Goal: Complete application form

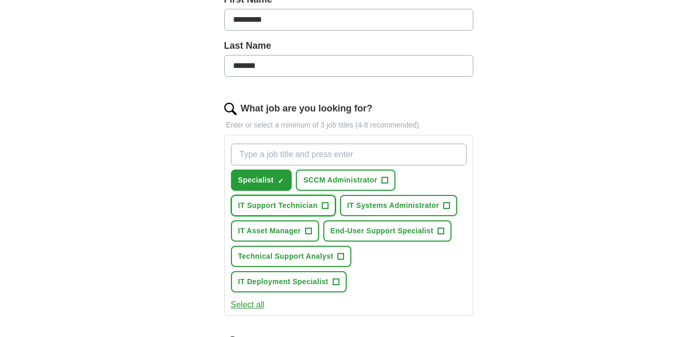
click at [294, 204] on span "IT Support Technician" at bounding box center [277, 205] width 79 height 11
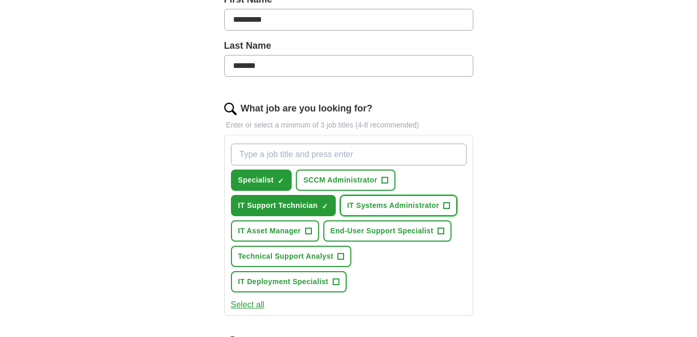
click at [405, 213] on button "IT Systems Administrator +" at bounding box center [398, 205] width 117 height 21
click at [409, 204] on span "IT Systems Administrator" at bounding box center [393, 205] width 92 height 11
click at [394, 236] on span "End-User Support Specialist" at bounding box center [381, 231] width 103 height 11
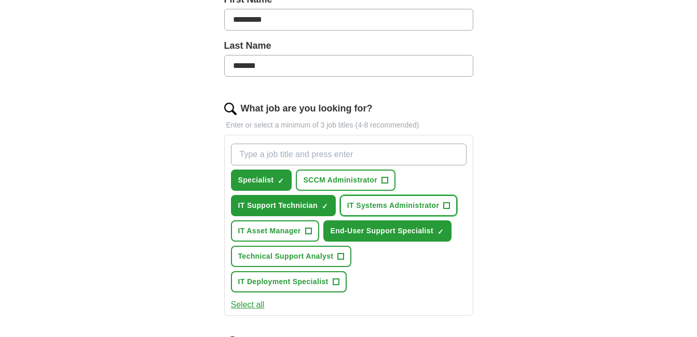
click at [374, 203] on span "IT Systems Administrator" at bounding box center [393, 205] width 92 height 11
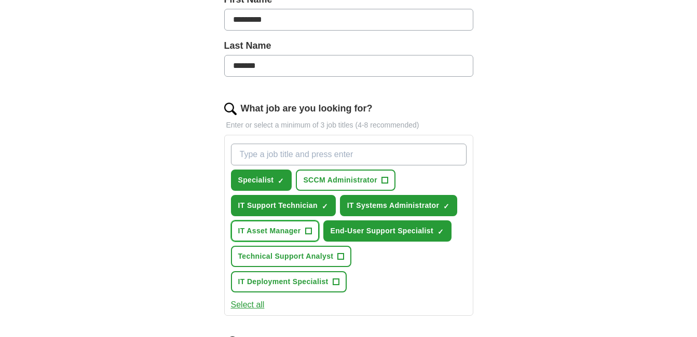
click at [298, 234] on span "IT Asset Manager" at bounding box center [269, 231] width 63 height 11
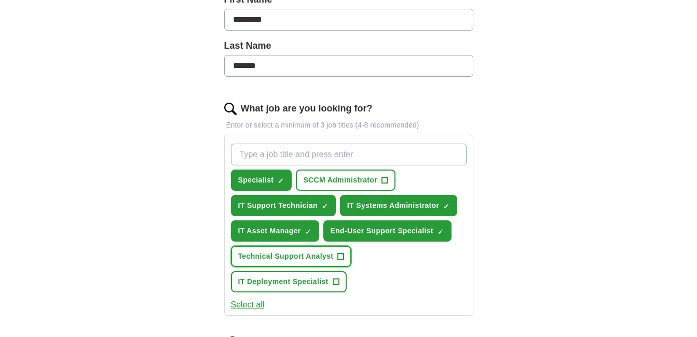
click at [314, 257] on span "Technical Support Analyst" at bounding box center [285, 256] width 95 height 11
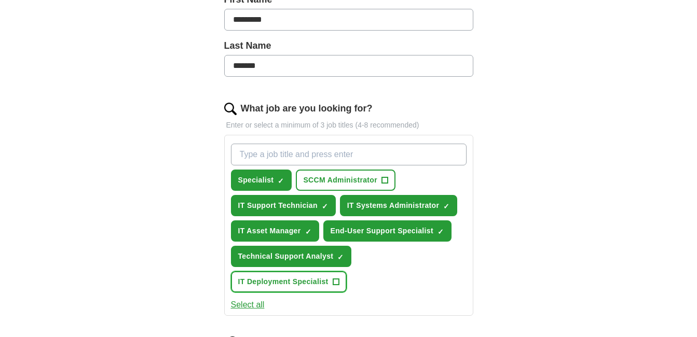
click at [310, 287] on span "IT Deployment Specialist" at bounding box center [283, 282] width 90 height 11
click at [341, 184] on span "SCCM Administrator" at bounding box center [340, 180] width 74 height 11
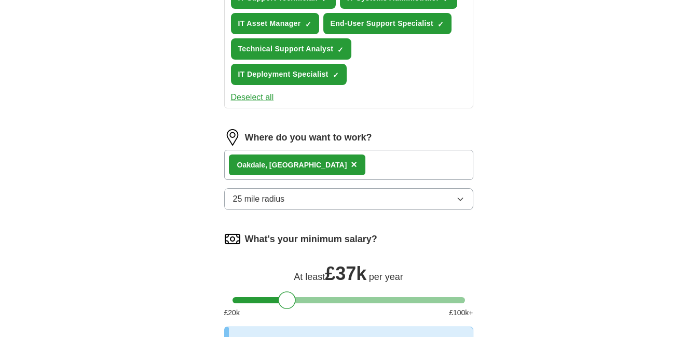
scroll to position [519, 0]
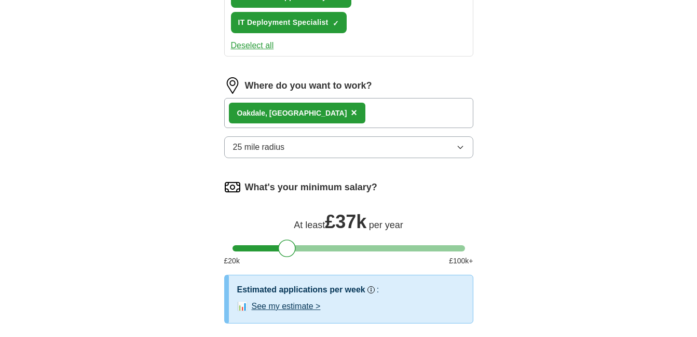
click at [309, 247] on div at bounding box center [348, 248] width 232 height 6
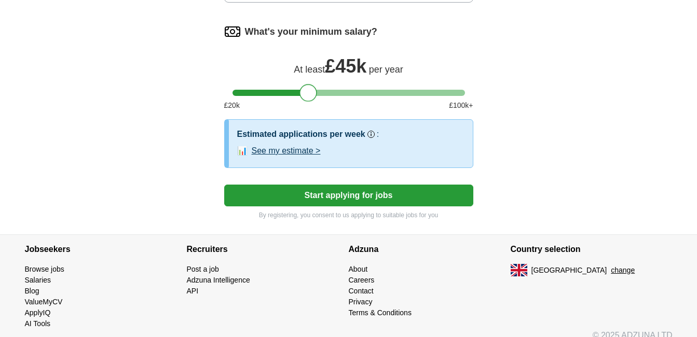
scroll to position [623, 0]
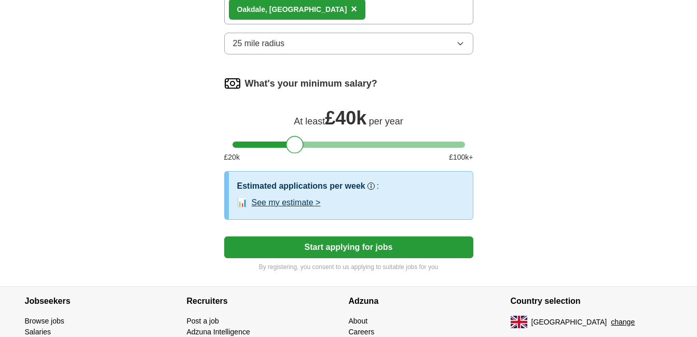
drag, startPoint x: 307, startPoint y: 148, endPoint x: 294, endPoint y: 147, distance: 13.5
click at [294, 147] on div at bounding box center [295, 145] width 18 height 18
click at [367, 251] on button "Start applying for jobs" at bounding box center [348, 248] width 249 height 22
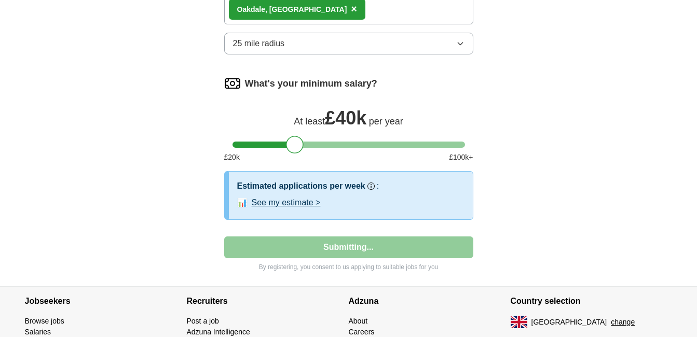
select select "**"
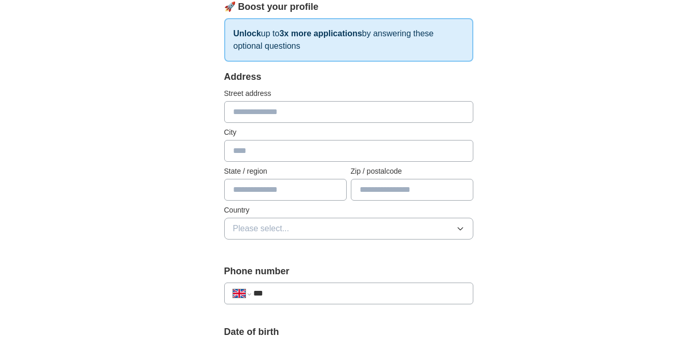
scroll to position [52, 0]
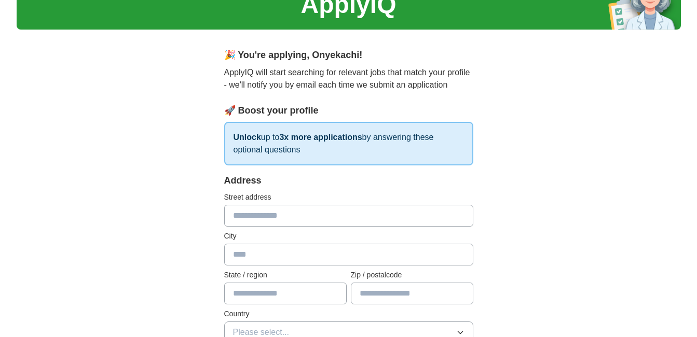
click at [283, 218] on input "text" at bounding box center [348, 216] width 249 height 22
click at [282, 218] on input "text" at bounding box center [348, 216] width 249 height 22
type input "**********"
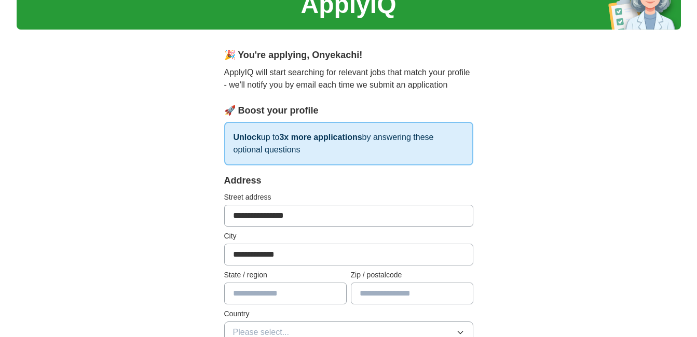
type input "******"
type input "********"
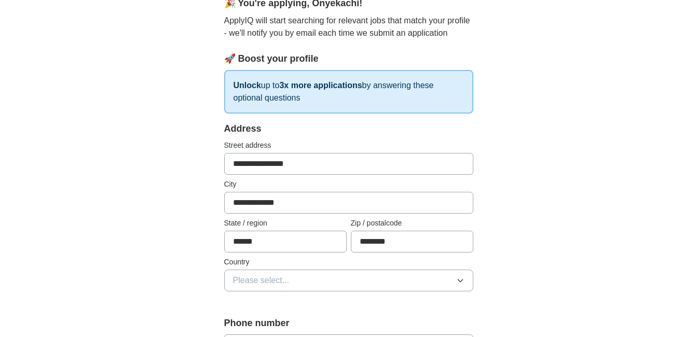
click at [291, 282] on button "Please select..." at bounding box center [348, 281] width 249 height 22
click at [295, 309] on div "[GEOGRAPHIC_DATA]" at bounding box center [348, 304] width 231 height 12
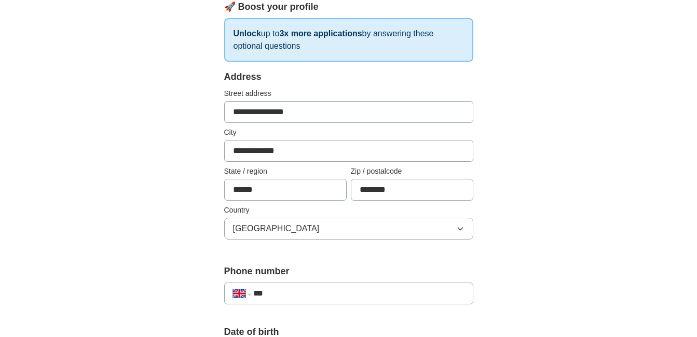
scroll to position [208, 0]
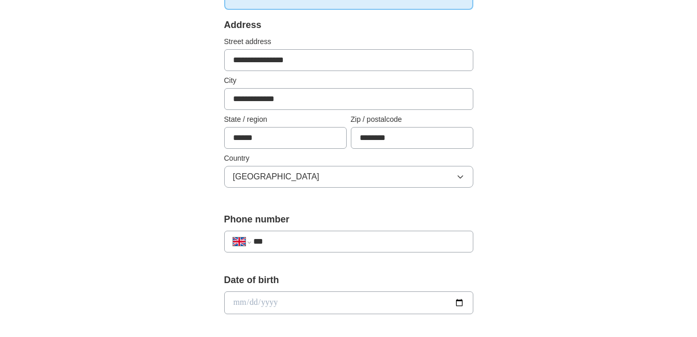
click at [328, 240] on input "***" at bounding box center [358, 242] width 211 height 12
type input "**********"
click at [301, 301] on input "date" at bounding box center [348, 303] width 249 height 23
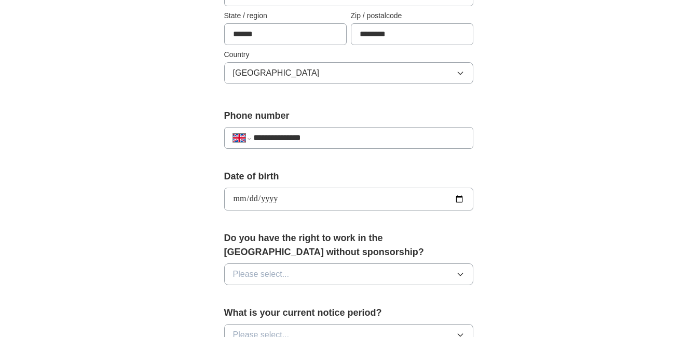
type input "**********"
click at [332, 279] on button "Please select..." at bounding box center [348, 275] width 249 height 22
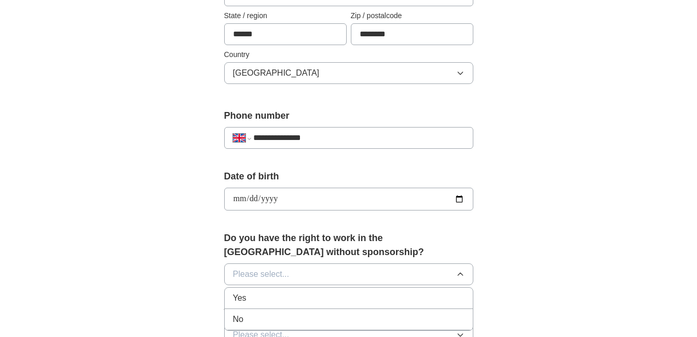
click at [278, 299] on div "Yes" at bounding box center [348, 298] width 231 height 12
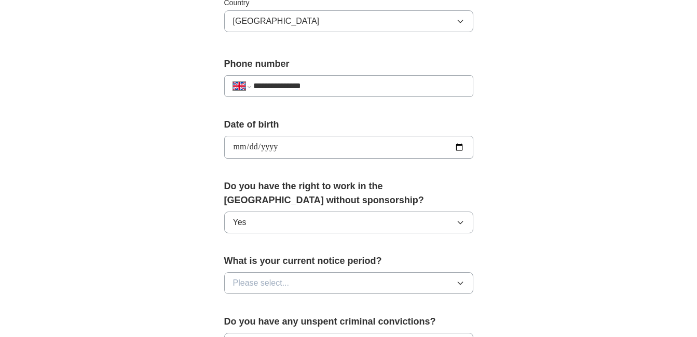
scroll to position [415, 0]
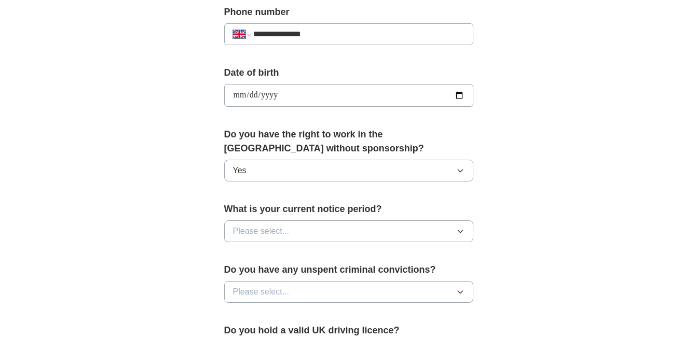
click at [353, 229] on button "Please select..." at bounding box center [348, 231] width 249 height 22
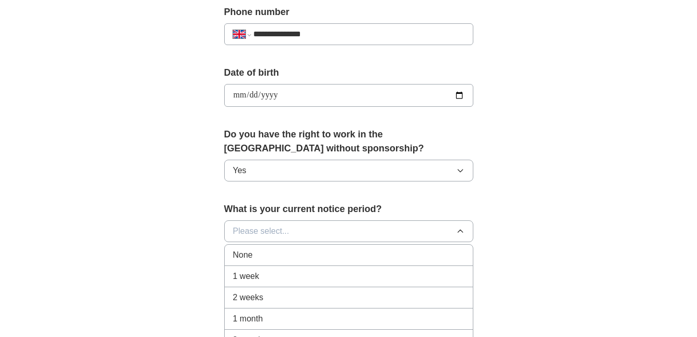
scroll to position [467, 0]
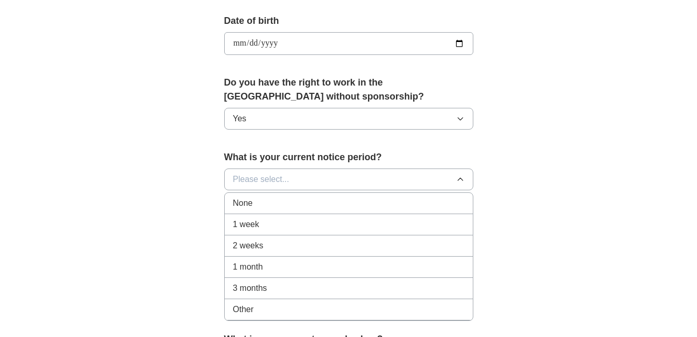
click at [259, 264] on span "1 month" at bounding box center [248, 267] width 30 height 12
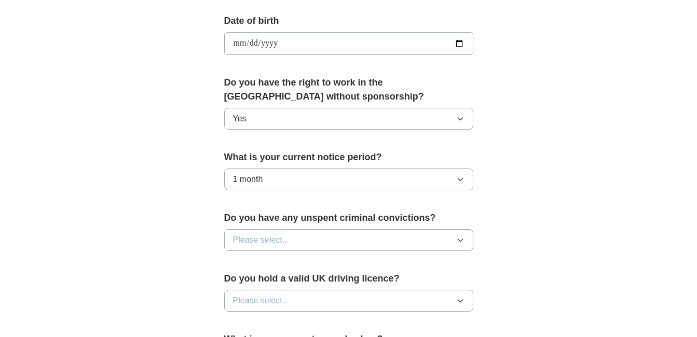
click at [364, 185] on button "1 month" at bounding box center [348, 180] width 249 height 22
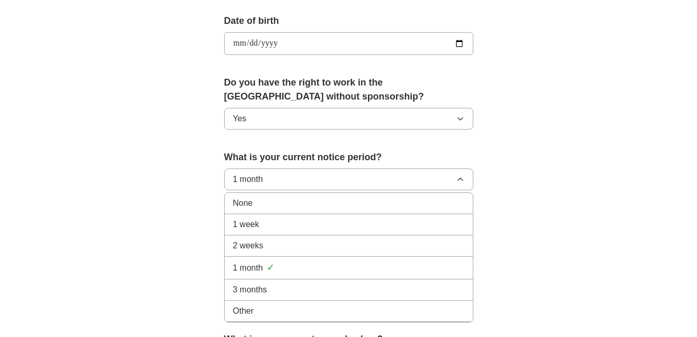
click at [255, 313] on div "Other" at bounding box center [348, 311] width 231 height 12
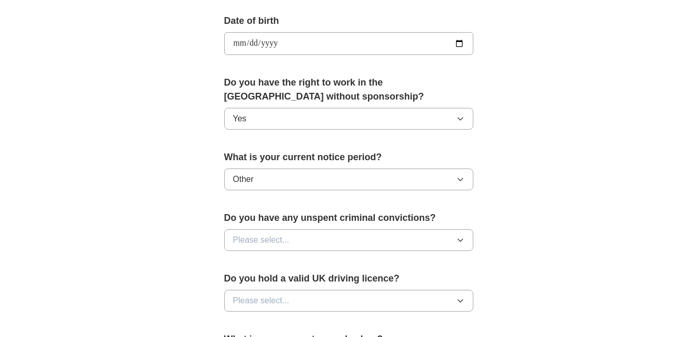
click at [342, 246] on button "Please select..." at bounding box center [348, 240] width 249 height 22
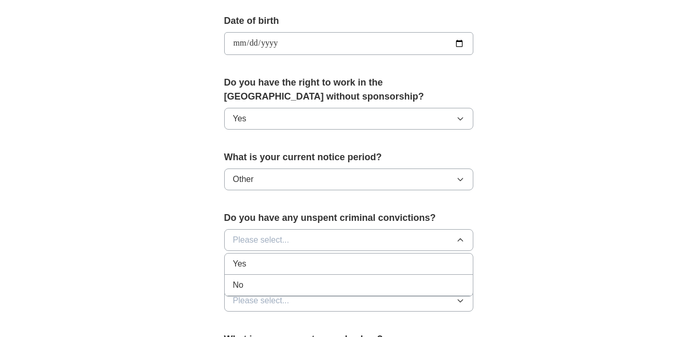
click at [276, 286] on div "No" at bounding box center [348, 285] width 231 height 12
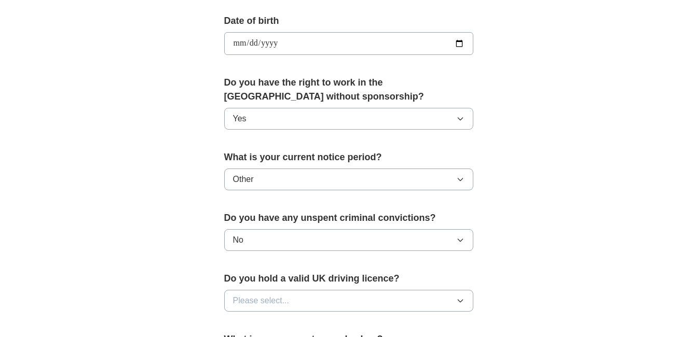
click at [309, 302] on button "Please select..." at bounding box center [348, 301] width 249 height 22
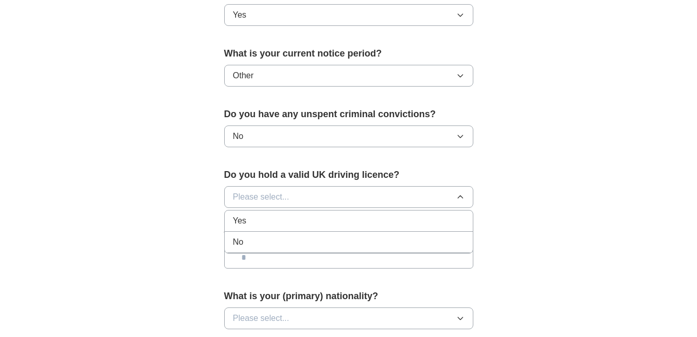
scroll to position [623, 0]
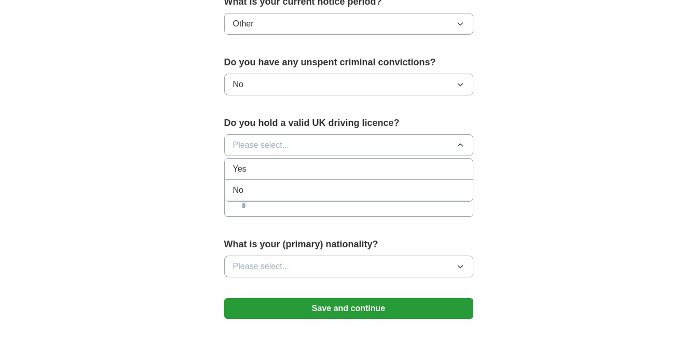
click at [295, 187] on div "No" at bounding box center [348, 190] width 231 height 12
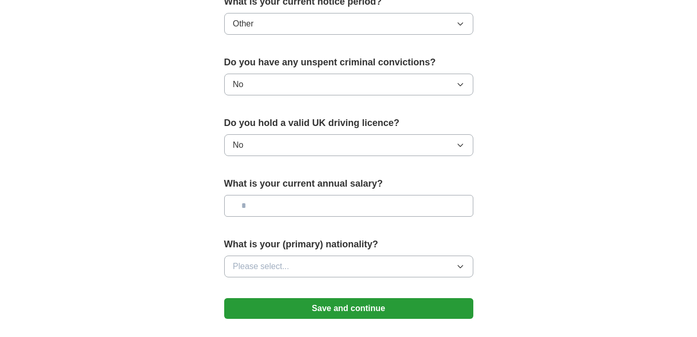
click at [355, 208] on input "text" at bounding box center [348, 206] width 249 height 22
click at [322, 265] on button "Please select..." at bounding box center [348, 267] width 249 height 22
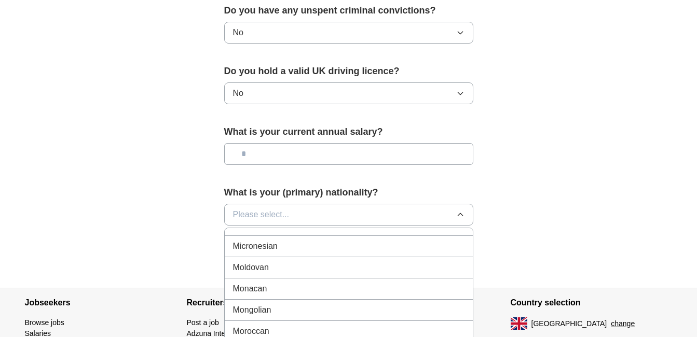
scroll to position [2698, 0]
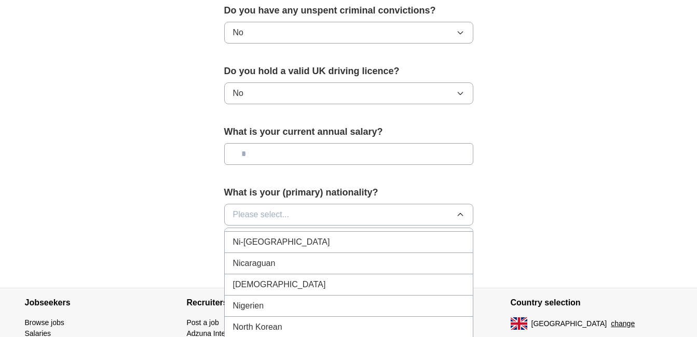
click at [277, 280] on div "Nigerian" at bounding box center [348, 285] width 231 height 12
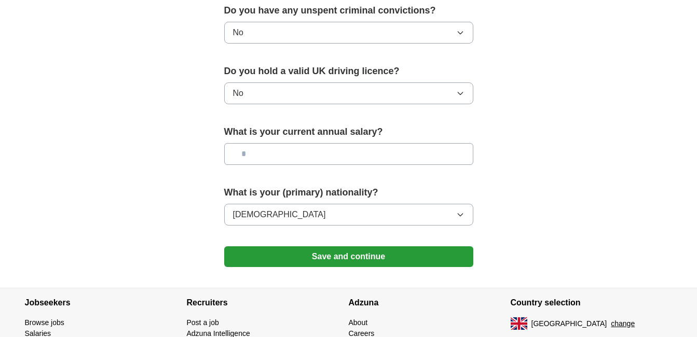
click at [376, 258] on button "Save and continue" at bounding box center [348, 256] width 249 height 21
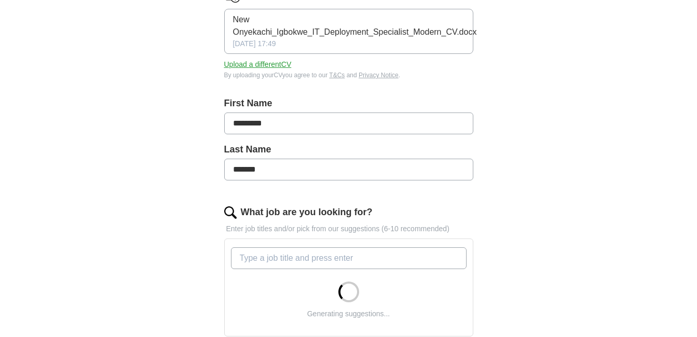
scroll to position [363, 0]
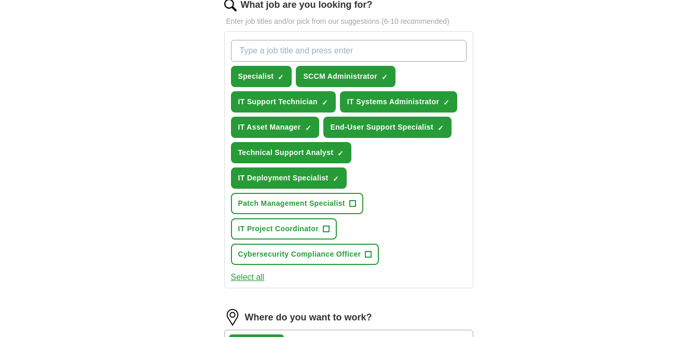
drag, startPoint x: 296, startPoint y: 325, endPoint x: 327, endPoint y: 331, distance: 31.8
click at [327, 331] on form "Select a CV New Onyekachi_Igbokwe_IT_Deployment_Specialist_Modern_CV.docx [DATE…" at bounding box center [348, 180] width 249 height 805
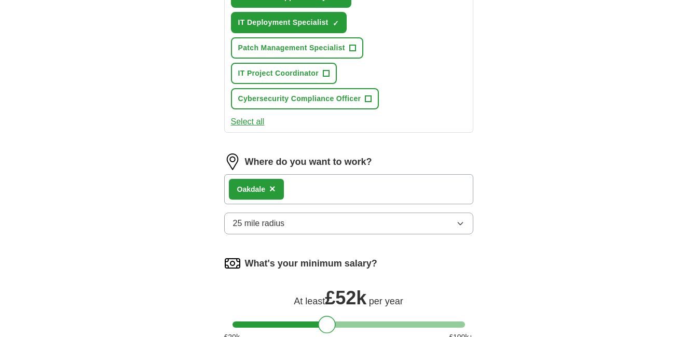
scroll to position [623, 0]
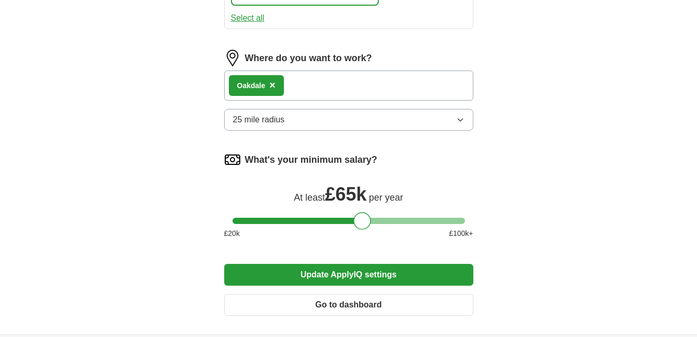
drag, startPoint x: 326, startPoint y: 223, endPoint x: 360, endPoint y: 227, distance: 33.9
click at [360, 227] on div at bounding box center [362, 221] width 18 height 18
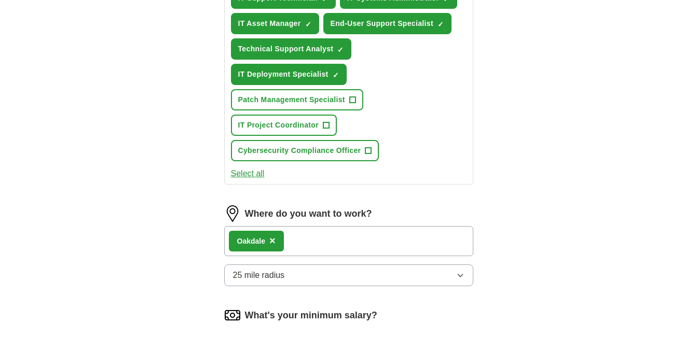
scroll to position [363, 0]
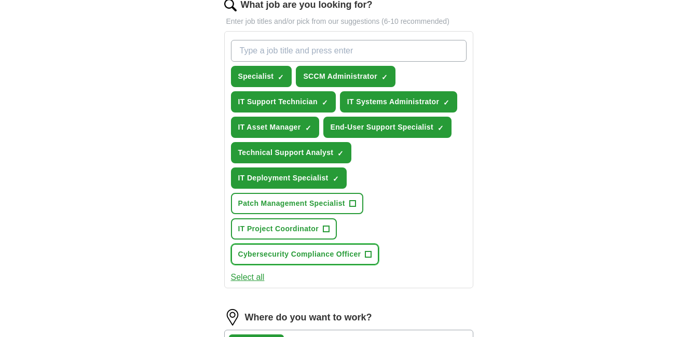
click at [371, 254] on span "+" at bounding box center [368, 255] width 6 height 8
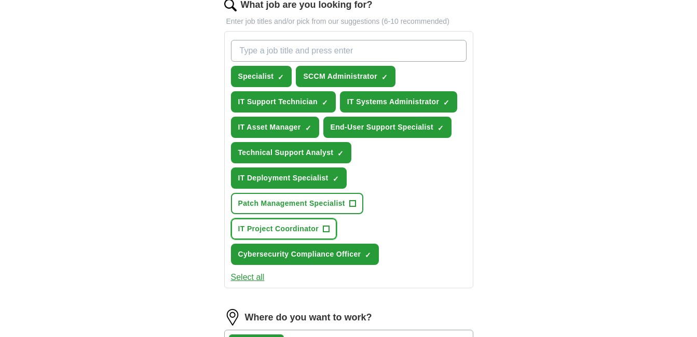
click at [328, 228] on span "+" at bounding box center [326, 229] width 6 height 8
click at [268, 74] on span "Specialist" at bounding box center [256, 76] width 36 height 11
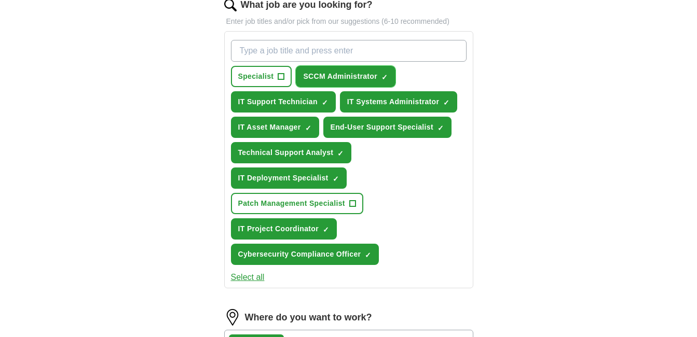
click at [371, 76] on span "SCCM Administrator" at bounding box center [340, 76] width 74 height 11
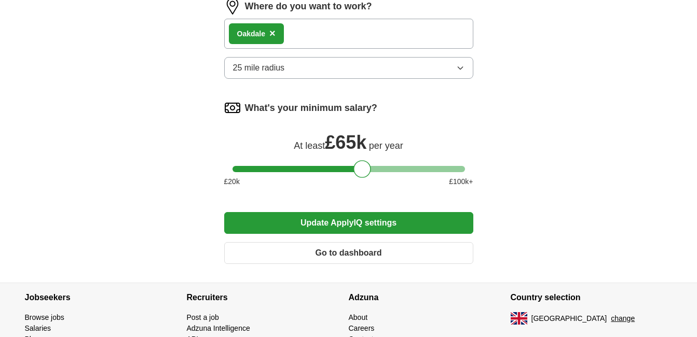
scroll to position [571, 0]
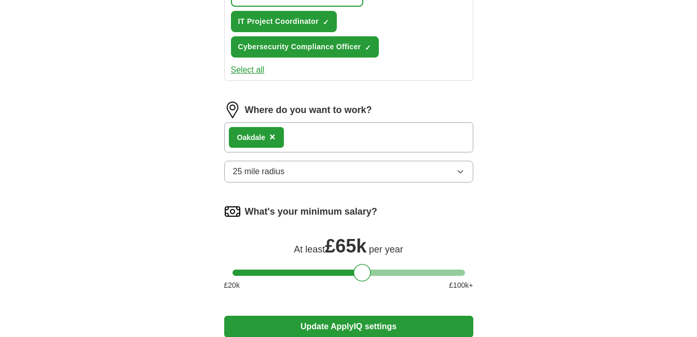
click at [350, 146] on div "Oakdale ×" at bounding box center [348, 137] width 249 height 30
click at [329, 137] on div "Oakdale ×" at bounding box center [348, 137] width 249 height 30
click at [327, 133] on div "Oakdale ×" at bounding box center [348, 137] width 249 height 30
drag, startPoint x: 298, startPoint y: 132, endPoint x: 228, endPoint y: 132, distance: 70.0
click at [297, 132] on div "Oakdale ×" at bounding box center [348, 137] width 249 height 30
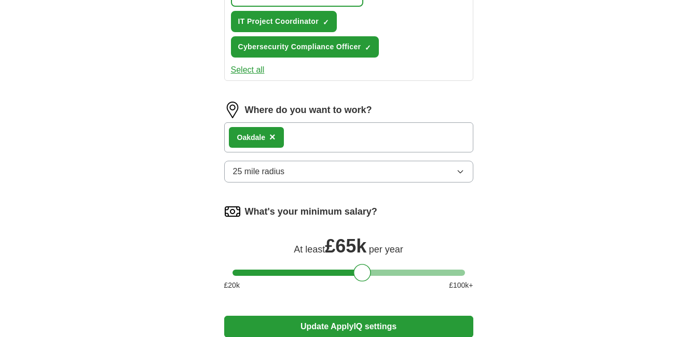
click at [275, 137] on span "×" at bounding box center [272, 136] width 6 height 11
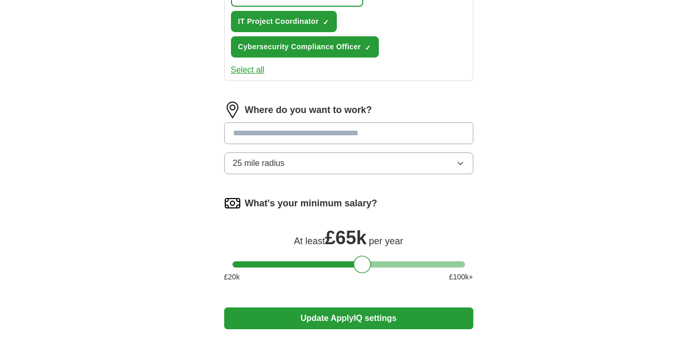
click at [303, 131] on input at bounding box center [348, 133] width 249 height 22
click at [315, 134] on input at bounding box center [348, 133] width 249 height 22
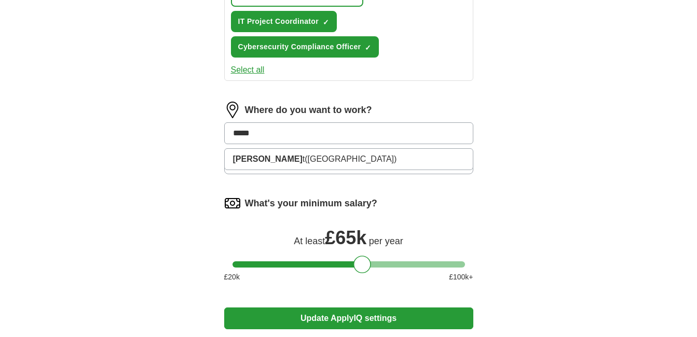
type input "******"
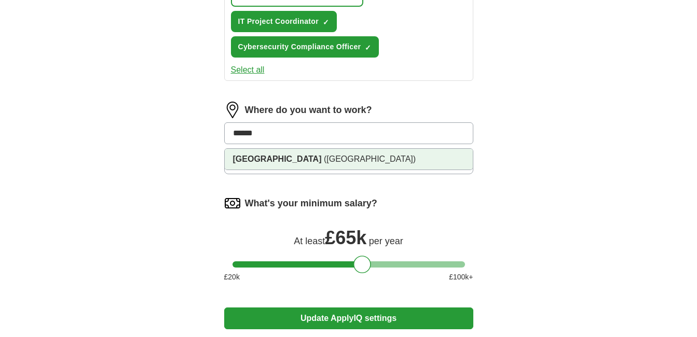
click at [362, 168] on li "[GEOGRAPHIC_DATA] ([GEOGRAPHIC_DATA])" at bounding box center [349, 159] width 248 height 21
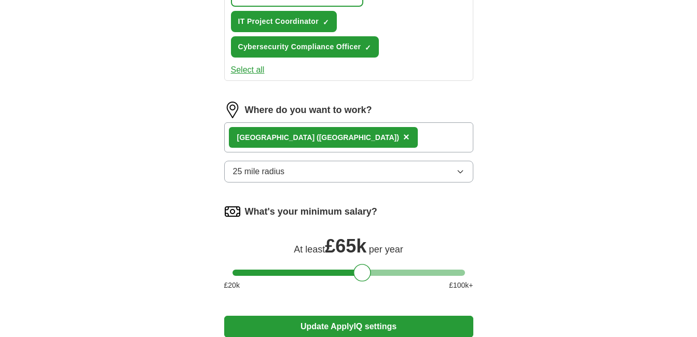
scroll to position [674, 0]
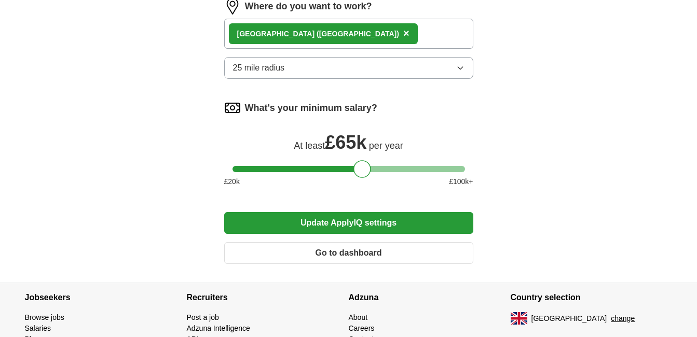
click at [344, 225] on button "Update ApplyIQ settings" at bounding box center [348, 223] width 249 height 22
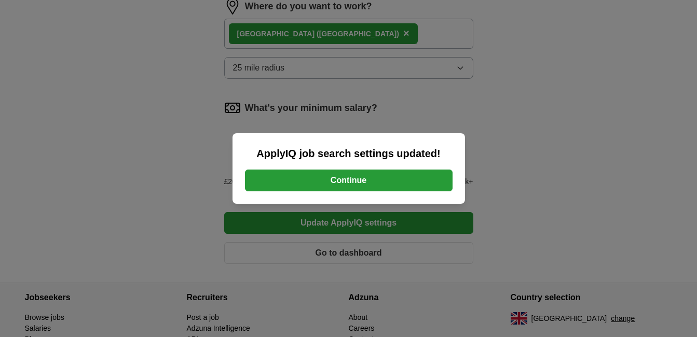
click at [339, 181] on button "Continue" at bounding box center [349, 181] width 208 height 22
